Goal: Information Seeking & Learning: Learn about a topic

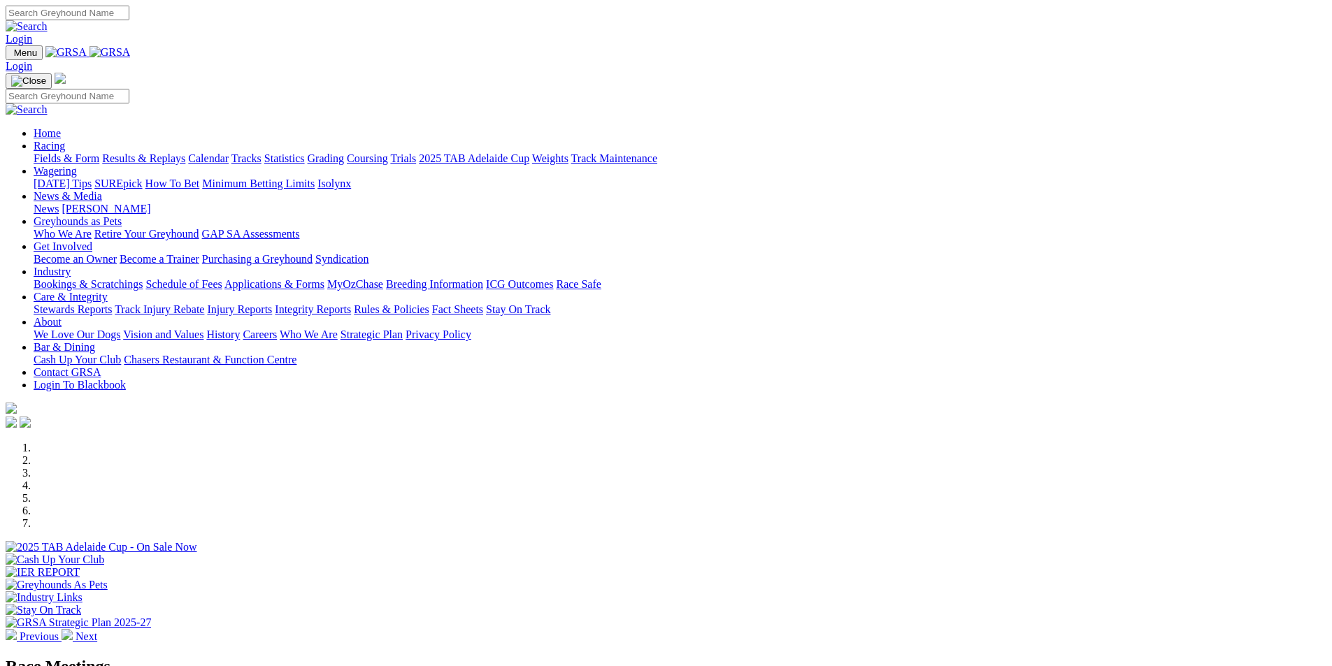
scroll to position [140, 0]
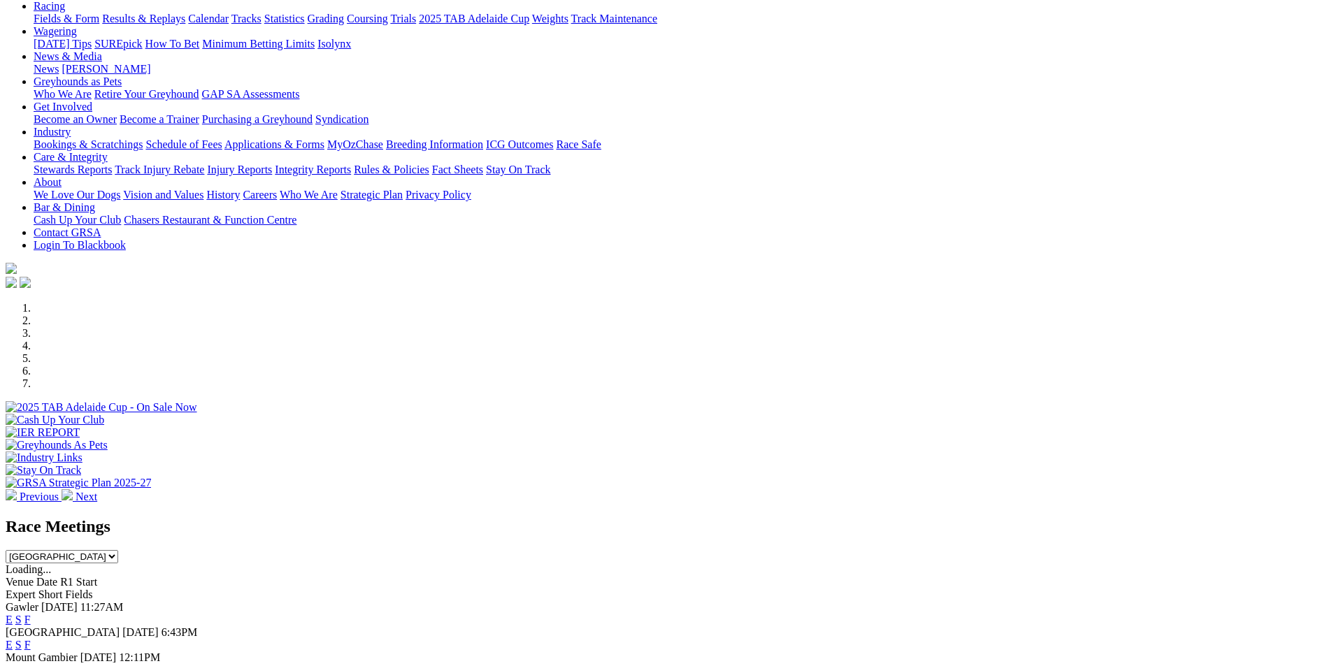
click at [118, 550] on select "South Australia New South Wales Northern Territory Queensland Tasmania Victoria…" at bounding box center [62, 556] width 113 height 13
select select "QLD"
click at [118, 550] on select "South Australia New South Wales Northern Territory Queensland Tasmania Victoria…" at bounding box center [62, 556] width 113 height 13
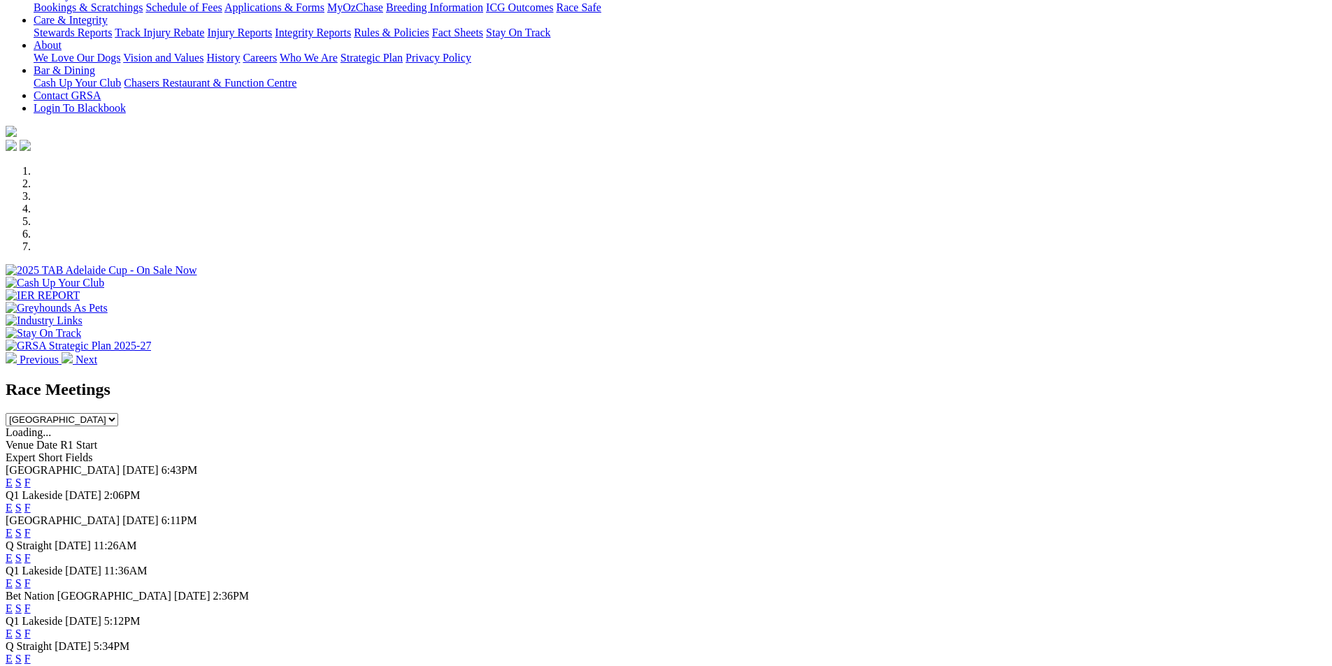
scroll to position [280, 0]
click at [13, 499] on link "E" at bounding box center [9, 505] width 7 height 12
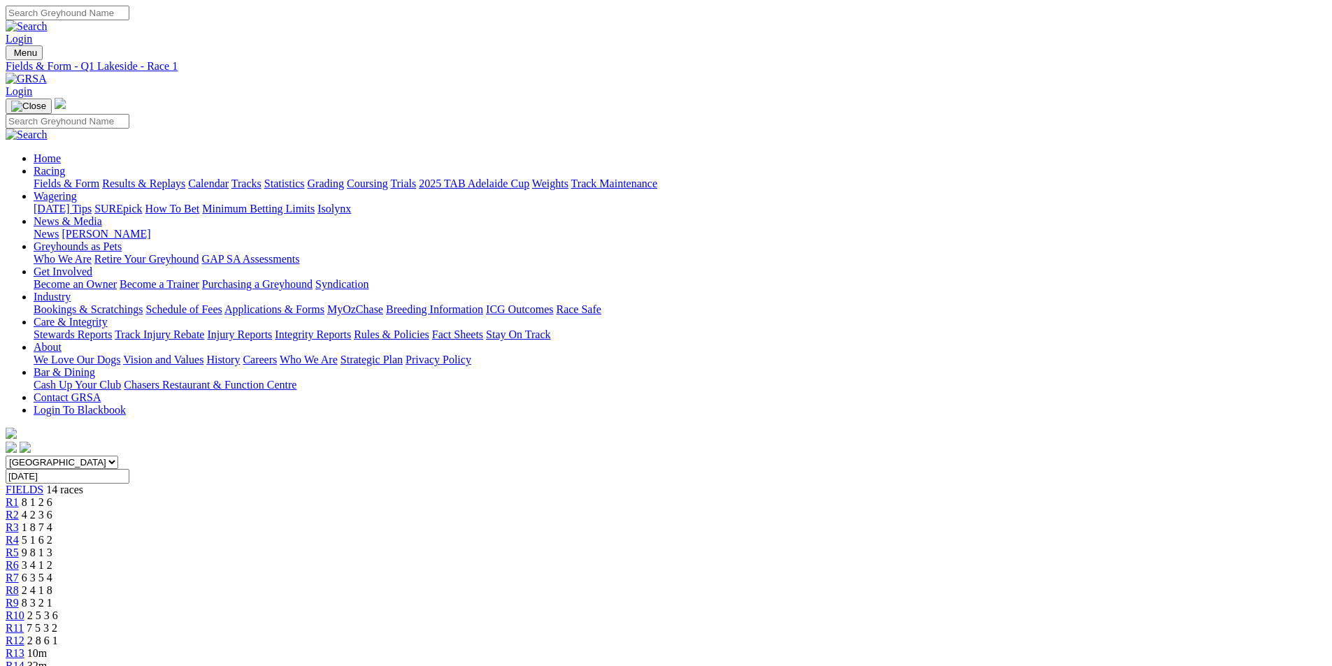
click at [24, 660] on span "R14" at bounding box center [15, 666] width 19 height 12
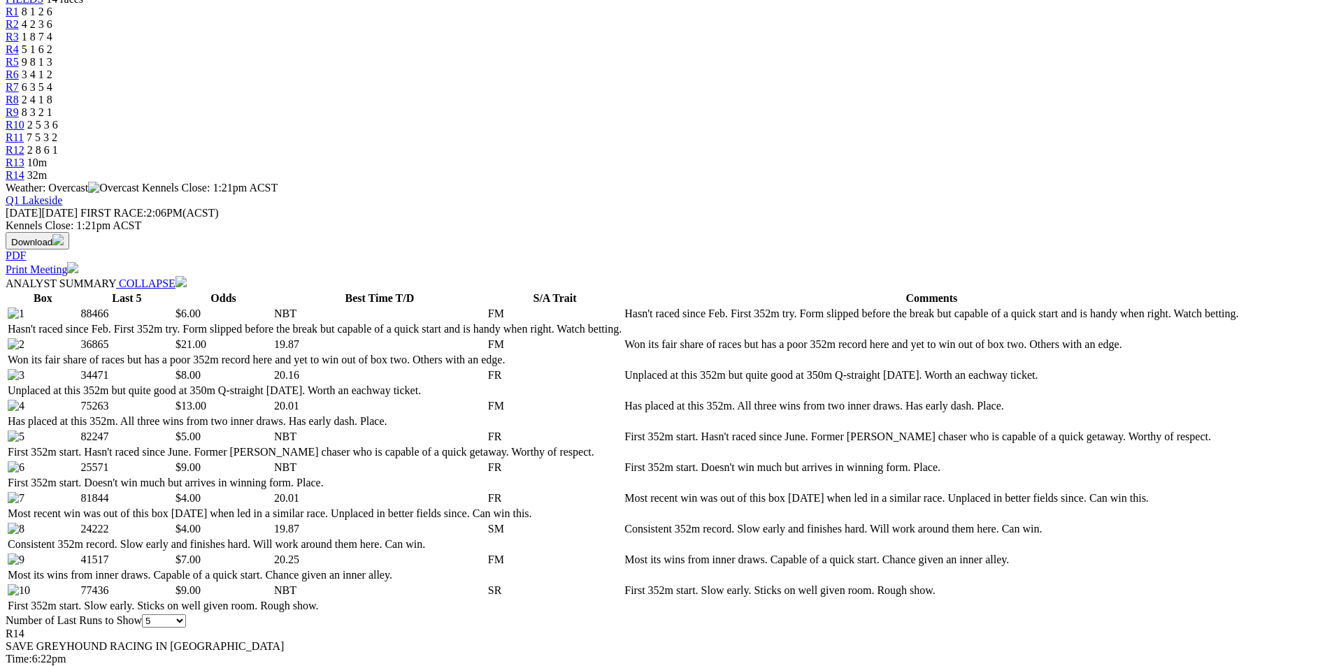
scroll to position [489, 0]
select select "10"
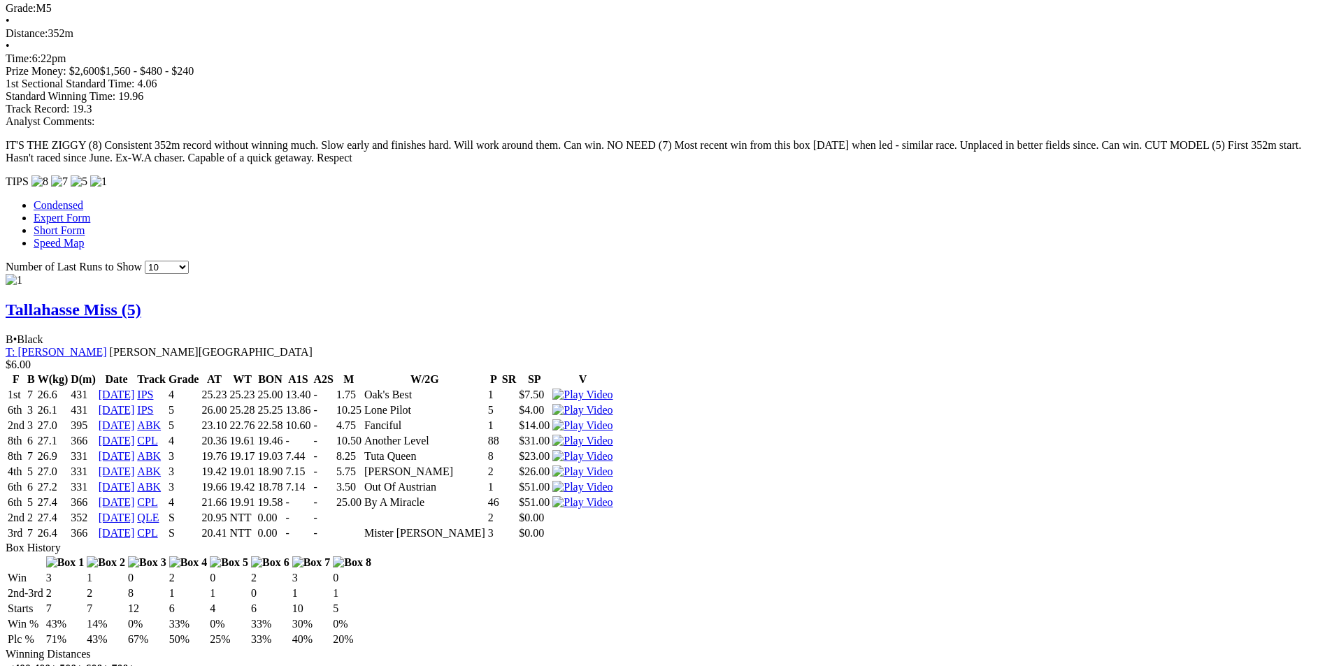
scroll to position [1258, 0]
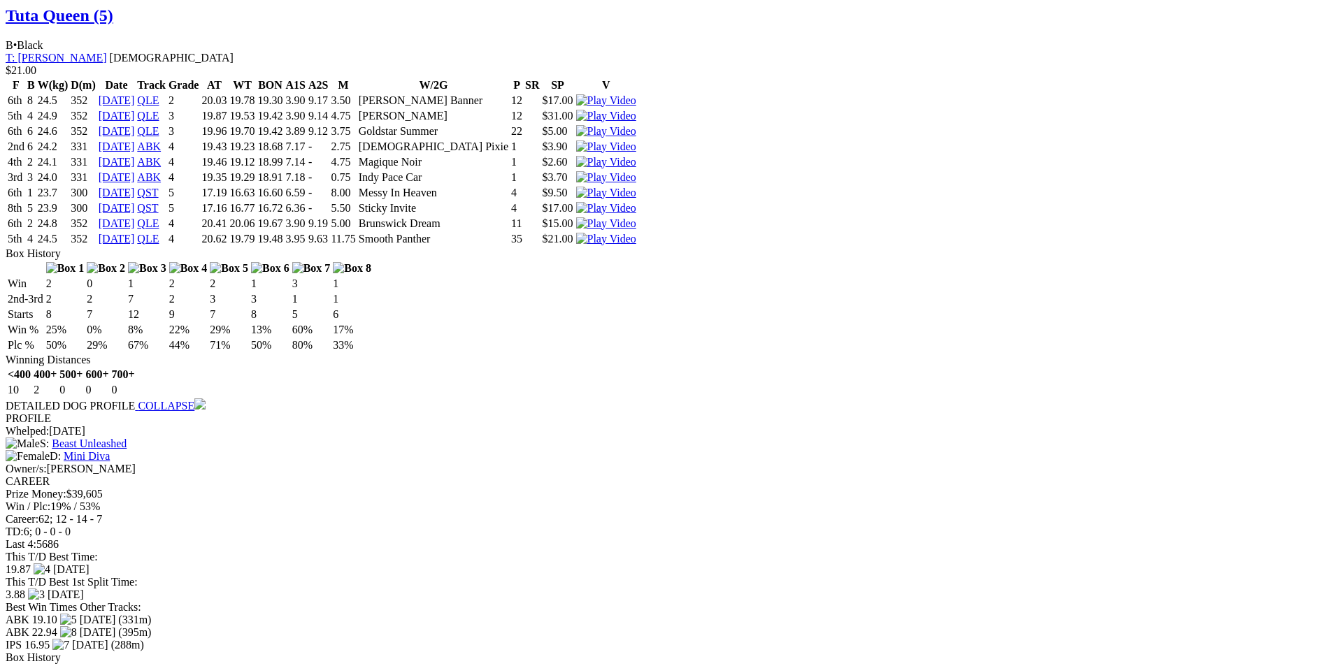
scroll to position [2322, 0]
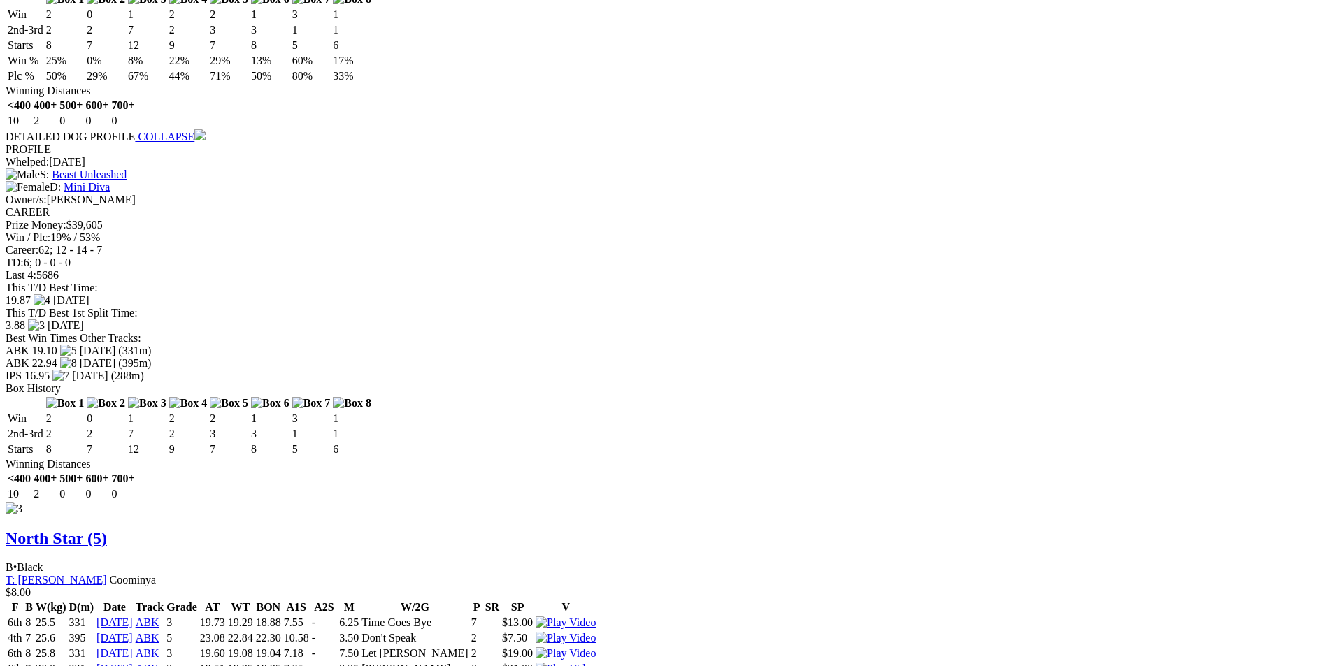
scroll to position [2602, 0]
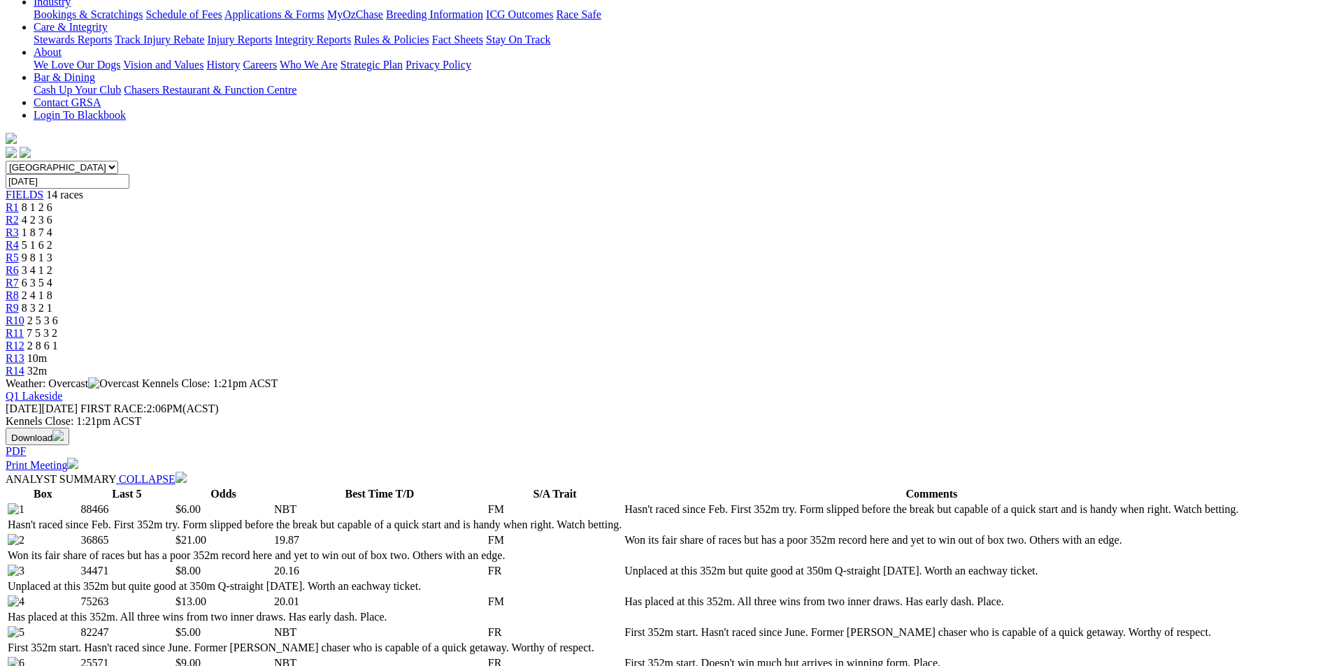
scroll to position [0, 0]
